Goal: Check status: Check status

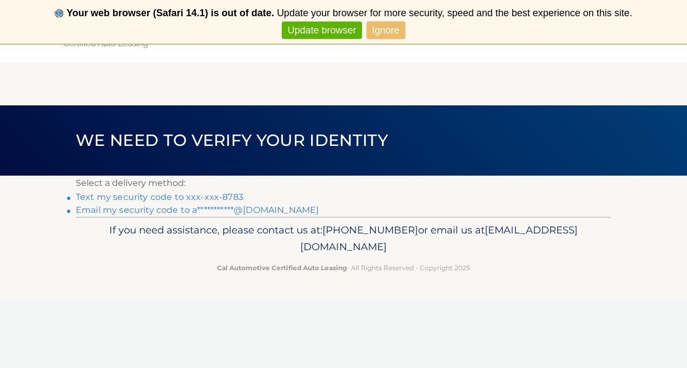
click at [375, 27] on link "Ignore" at bounding box center [386, 31] width 38 height 18
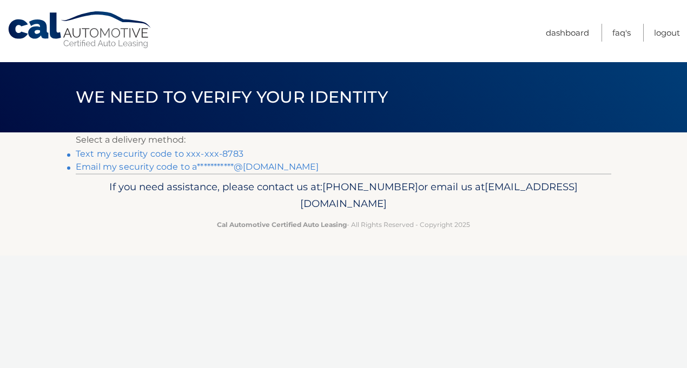
click at [223, 151] on link "Text my security code to xxx-xxx-8783" at bounding box center [160, 154] width 168 height 10
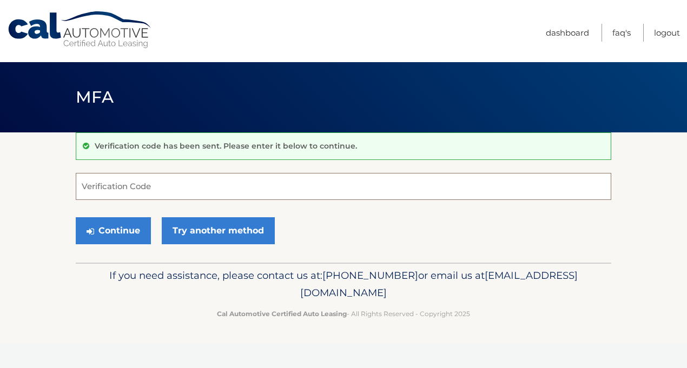
click at [195, 189] on input "Verification Code" at bounding box center [343, 186] width 535 height 27
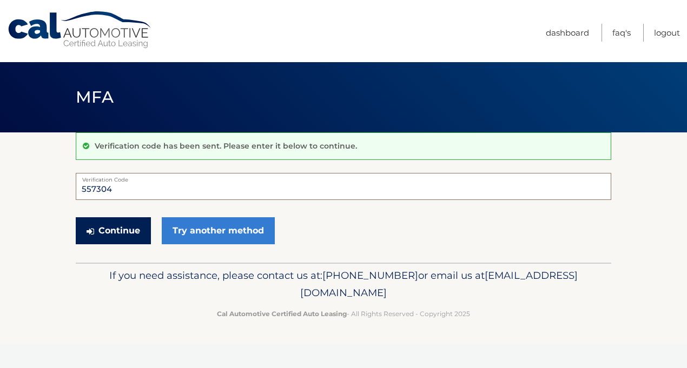
type input "557304"
click at [125, 237] on button "Continue" at bounding box center [113, 230] width 75 height 27
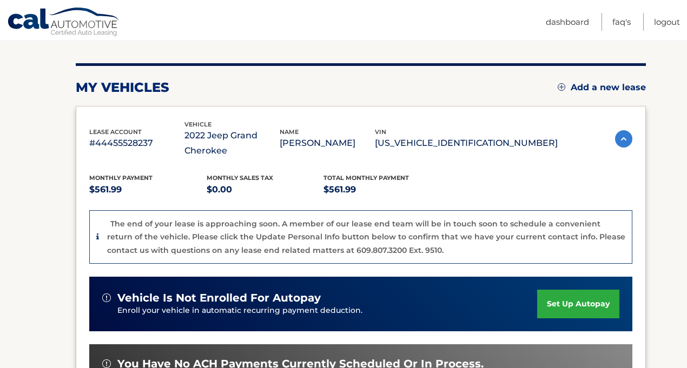
scroll to position [108, 0]
